Goal: Communication & Community: Answer question/provide support

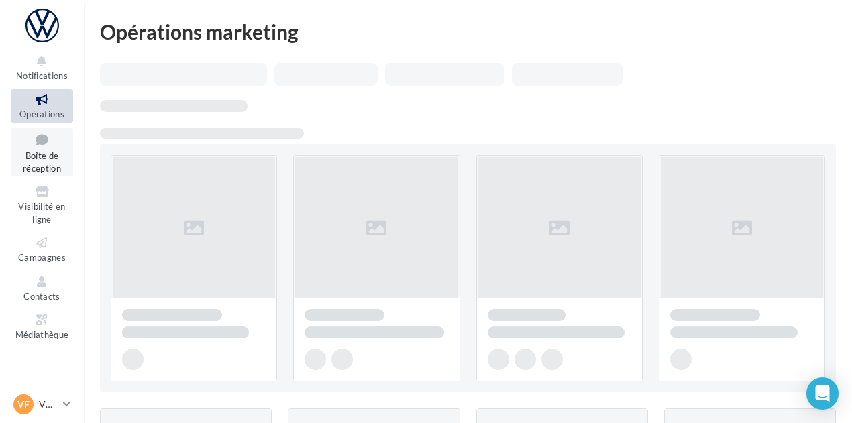
click at [48, 158] on span "Boîte de réception" at bounding box center [42, 161] width 38 height 23
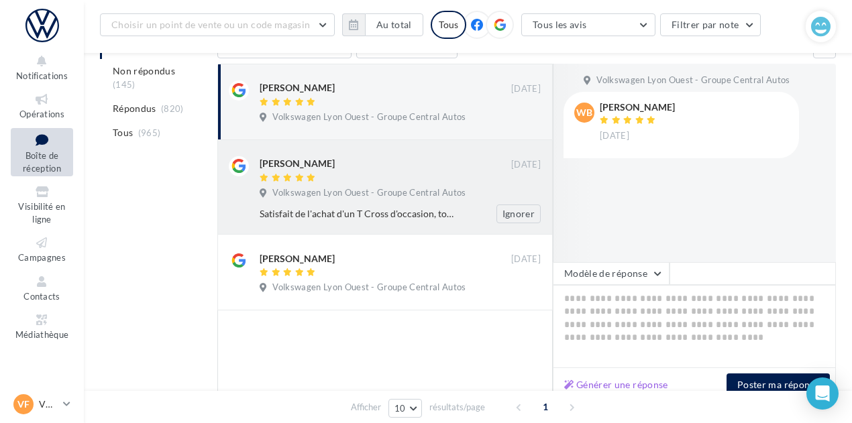
scroll to position [168, 0]
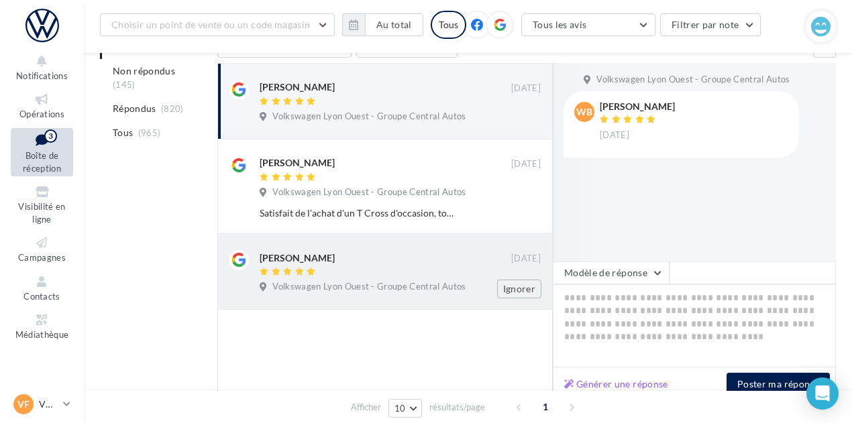
click at [474, 281] on div "Volkswagen Lyon Ouest - Groupe Central Autos" at bounding box center [400, 288] width 281 height 15
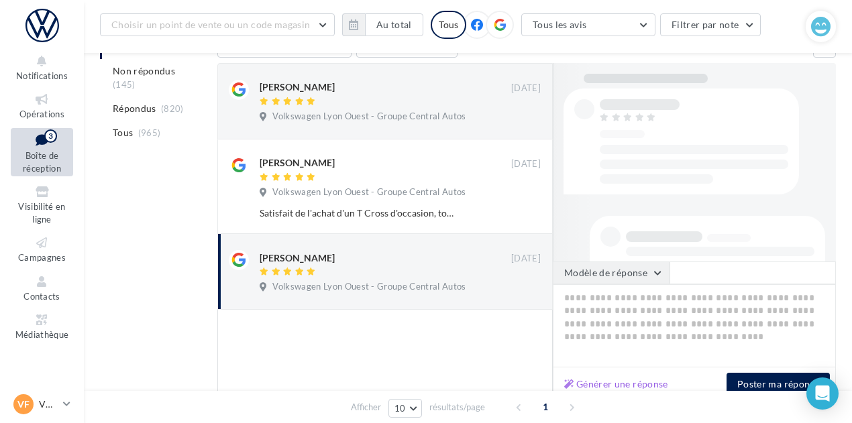
click at [607, 265] on button "Modèle de réponse" at bounding box center [611, 273] width 117 height 23
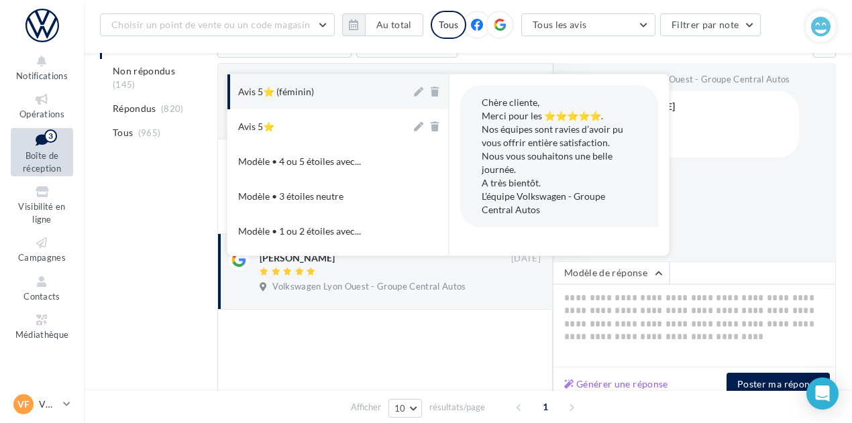
click at [290, 97] on button "Avis 5⭐ (féminin)" at bounding box center [319, 91] width 184 height 35
type textarea "**********"
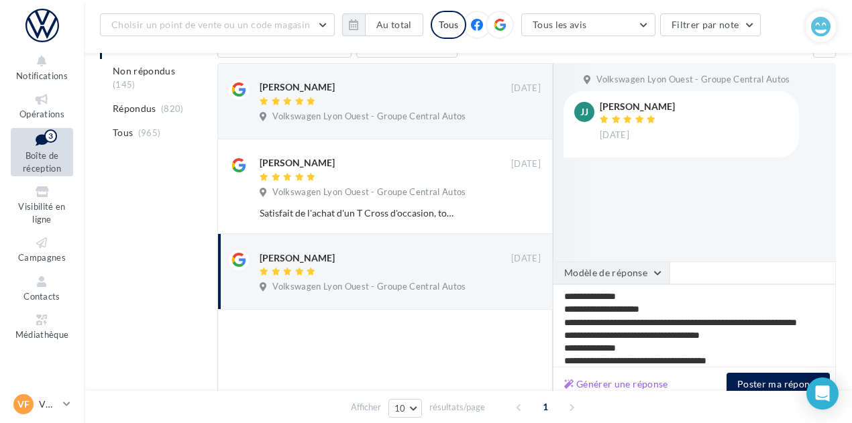
click at [612, 273] on button "Modèle de réponse" at bounding box center [611, 273] width 117 height 23
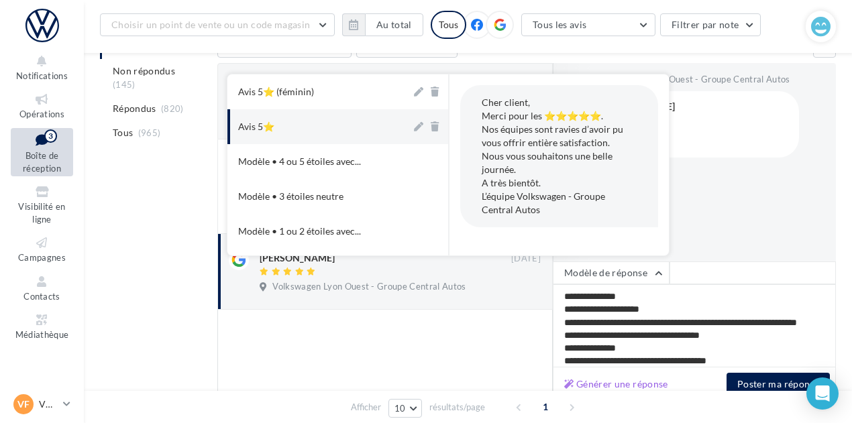
click at [276, 116] on button "Avis 5⭐" at bounding box center [319, 126] width 184 height 35
type textarea "**********"
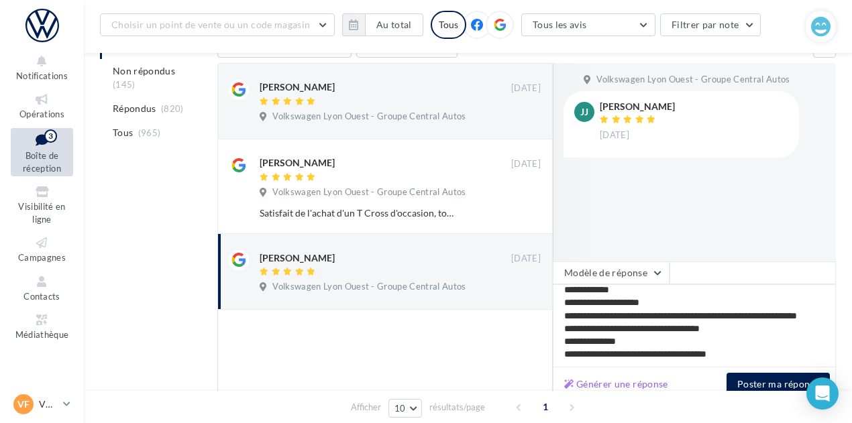
scroll to position [19, 0]
click at [757, 367] on div "Générer une réponse Poster ma réponse" at bounding box center [694, 384] width 283 height 34
click at [757, 373] on button "Poster ma réponse" at bounding box center [777, 384] width 103 height 23
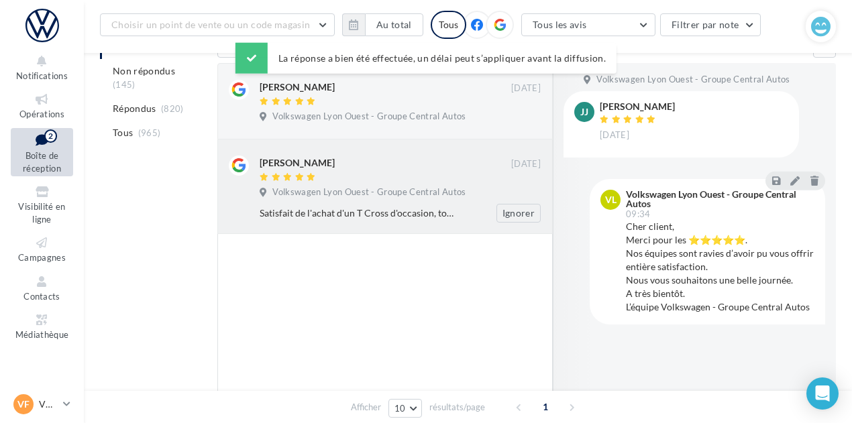
click at [406, 176] on div "guy remille 18 sept. Volkswagen Lyon Ouest - Groupe Central Autos Satisfait de …" at bounding box center [400, 189] width 281 height 67
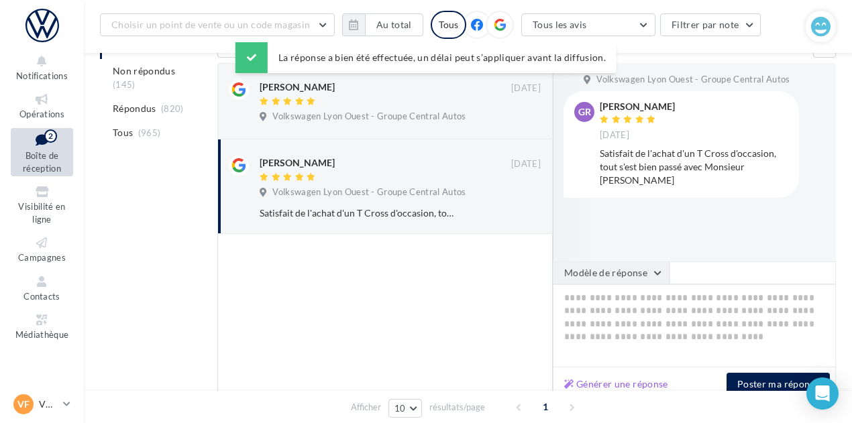
click at [605, 276] on button "Modèle de réponse" at bounding box center [611, 273] width 117 height 23
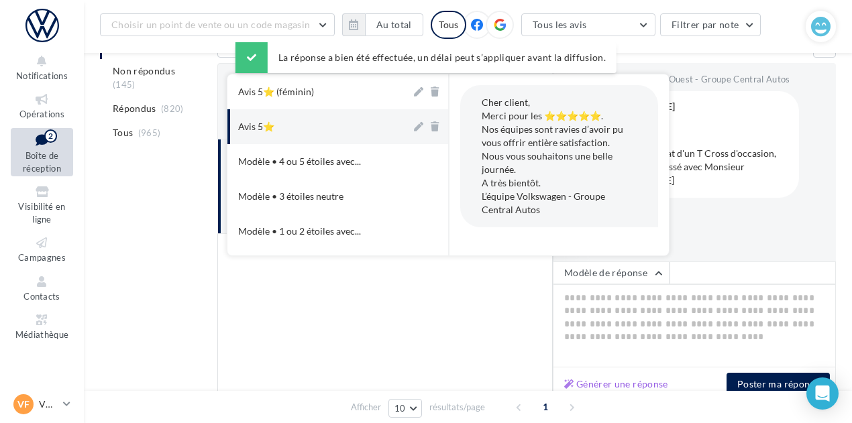
click at [304, 125] on button "Avis 5⭐" at bounding box center [319, 126] width 184 height 35
type textarea "**********"
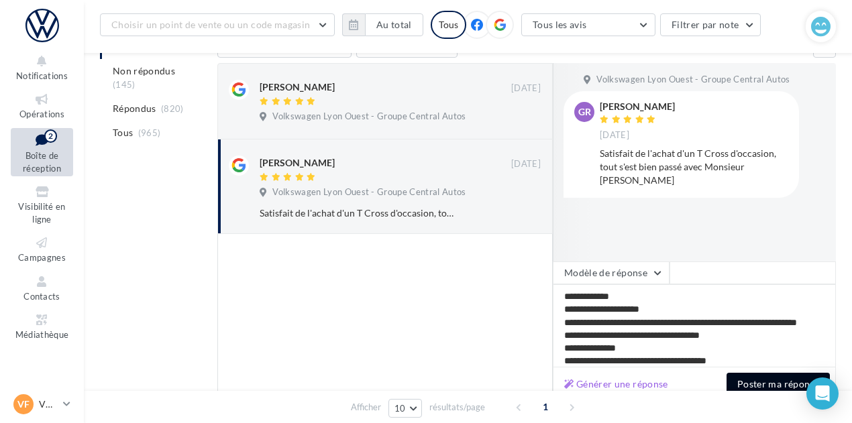
click at [779, 380] on button "Poster ma réponse" at bounding box center [777, 384] width 103 height 23
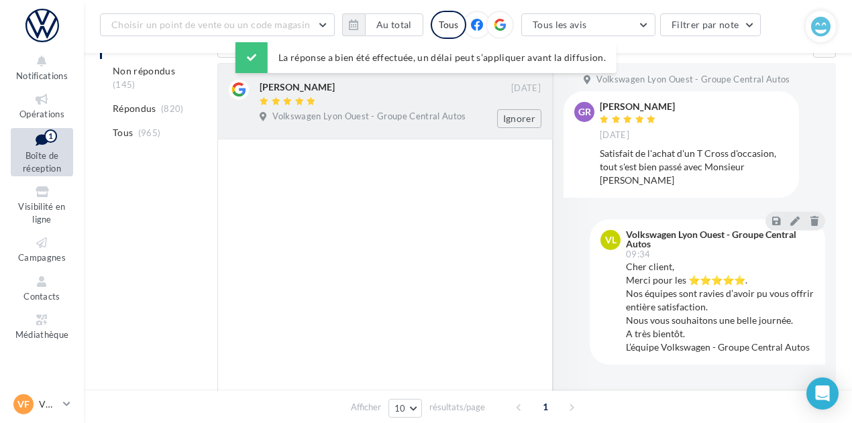
click at [364, 97] on div at bounding box center [385, 102] width 251 height 11
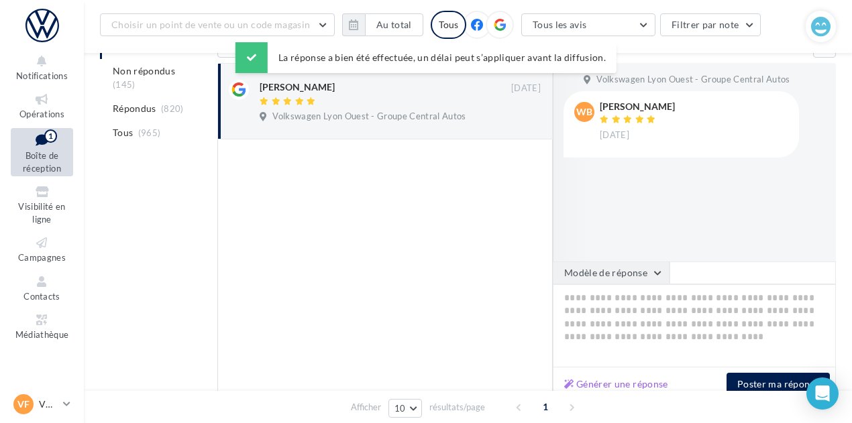
click at [622, 268] on button "Modèle de réponse" at bounding box center [611, 273] width 117 height 23
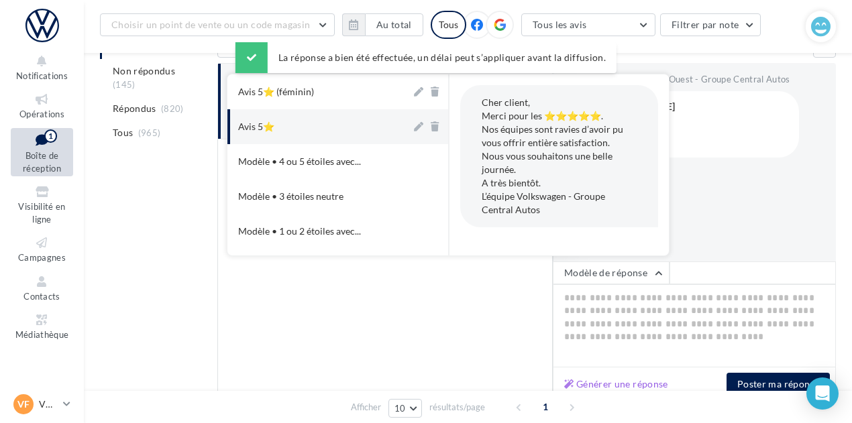
click at [356, 124] on button "Avis 5⭐" at bounding box center [319, 126] width 184 height 35
type textarea "**********"
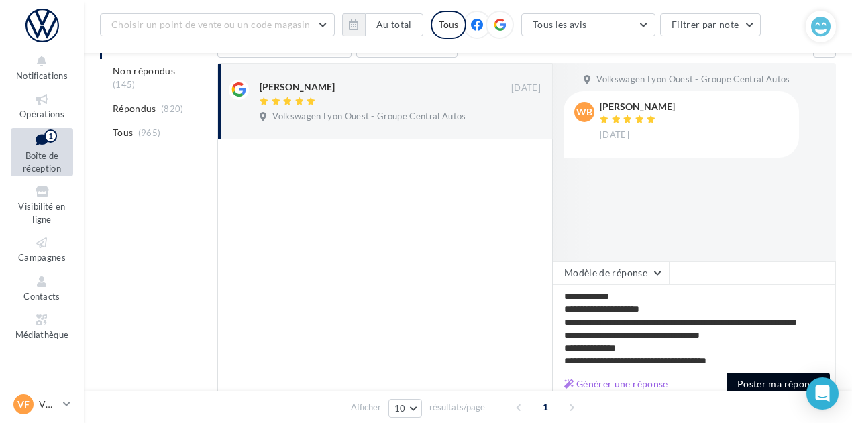
click at [770, 376] on button "Poster ma réponse" at bounding box center [777, 384] width 103 height 23
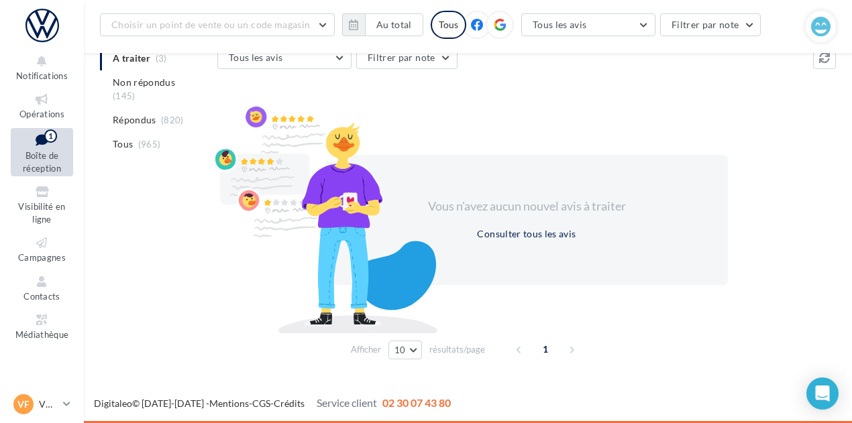
scroll to position [146, 0]
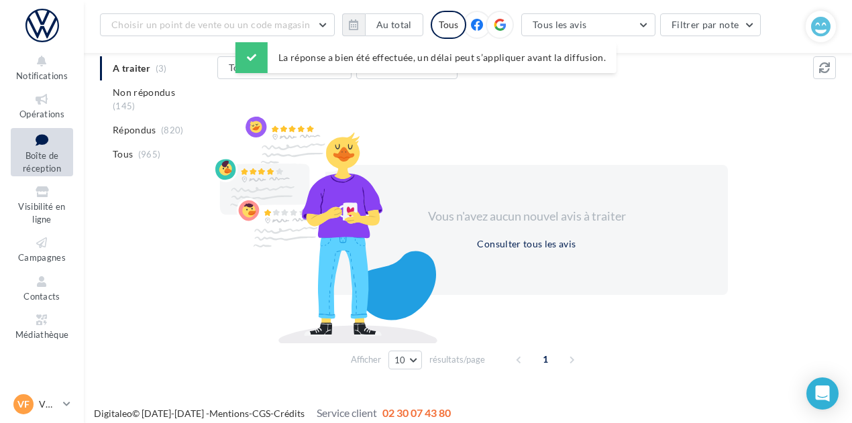
click at [74, 408] on div "VF VW Francheville vw-fra-gru" at bounding box center [42, 408] width 84 height 32
click at [61, 400] on link "VF VW Francheville vw-fra-gru" at bounding box center [42, 404] width 62 height 25
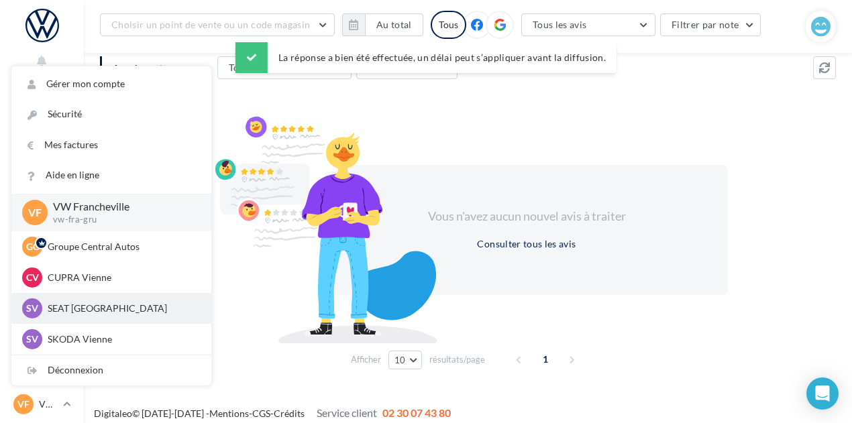
scroll to position [185, 0]
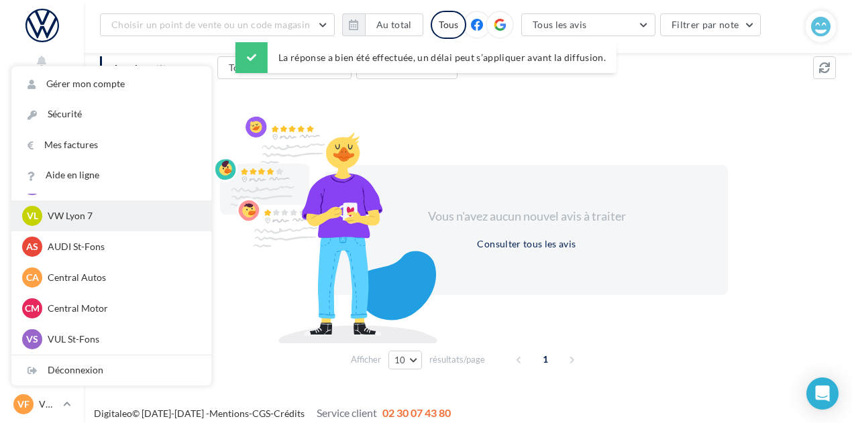
click at [93, 219] on p "VW Lyon 7" at bounding box center [122, 215] width 148 height 13
